Goal: Check status: Check status

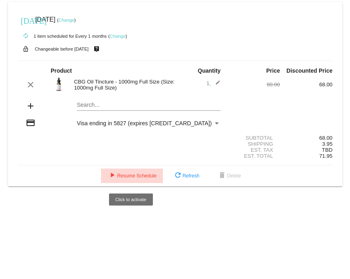
click at [133, 177] on span "play_arrow Resume Schedule" at bounding box center [131, 176] width 49 height 6
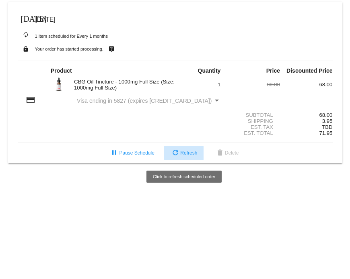
click at [189, 151] on span "refresh Refresh" at bounding box center [183, 153] width 27 height 6
